Goal: Navigation & Orientation: Find specific page/section

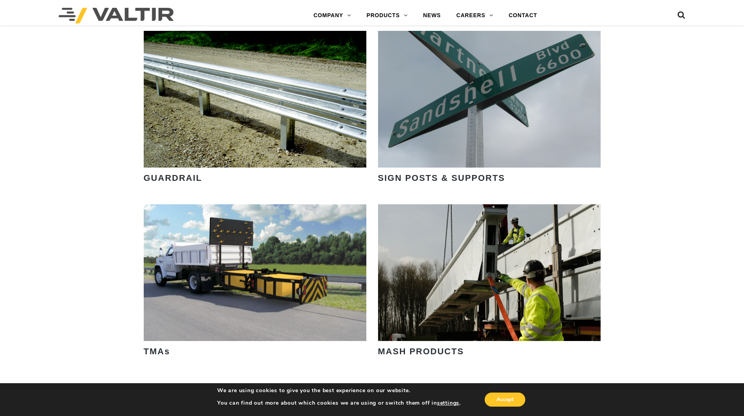
scroll to position [1054, 0]
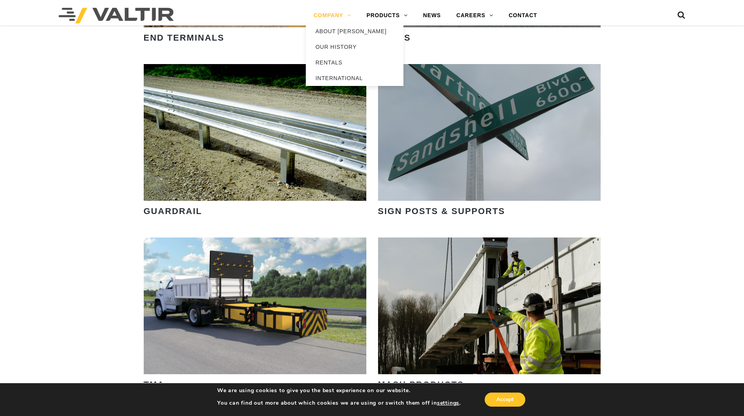
click at [346, 12] on link "COMPANY" at bounding box center [332, 16] width 53 height 16
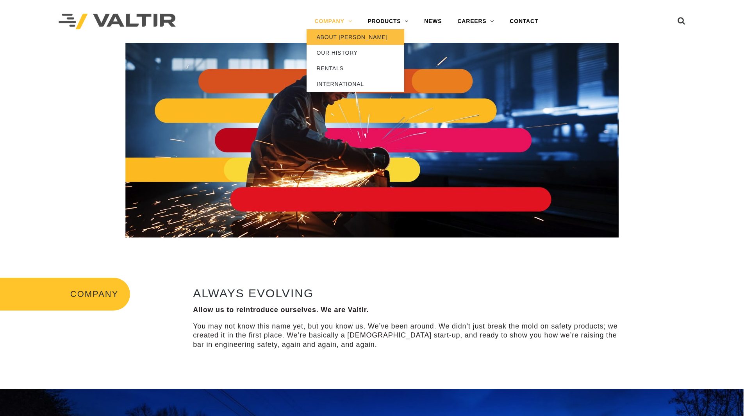
click at [344, 37] on link "ABOUT [PERSON_NAME]" at bounding box center [355, 37] width 98 height 16
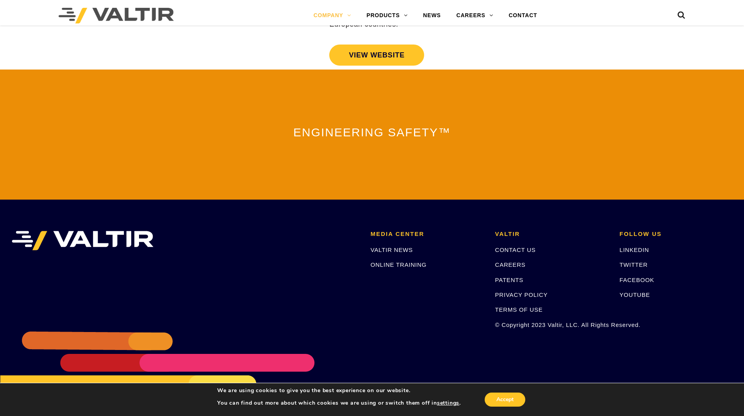
scroll to position [1669, 0]
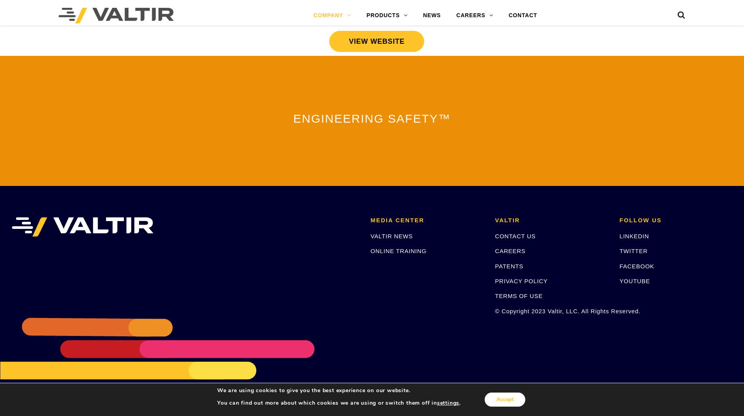
click at [519, 396] on button "Accept" at bounding box center [504, 399] width 41 height 14
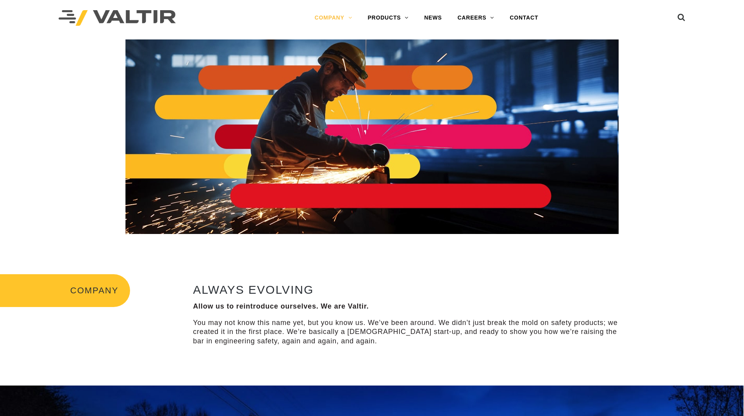
scroll to position [0, 0]
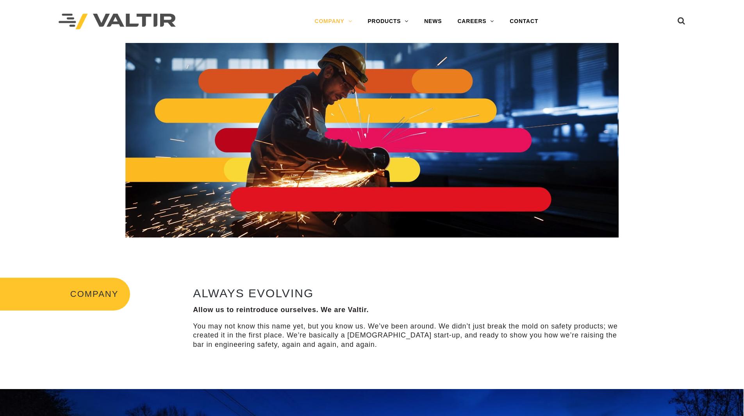
click at [81, 20] on img at bounding box center [117, 22] width 117 height 16
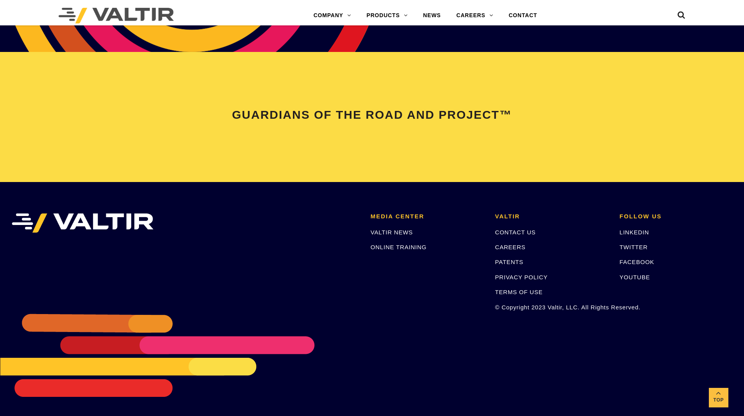
scroll to position [1640, 0]
